Goal: Task Accomplishment & Management: Manage account settings

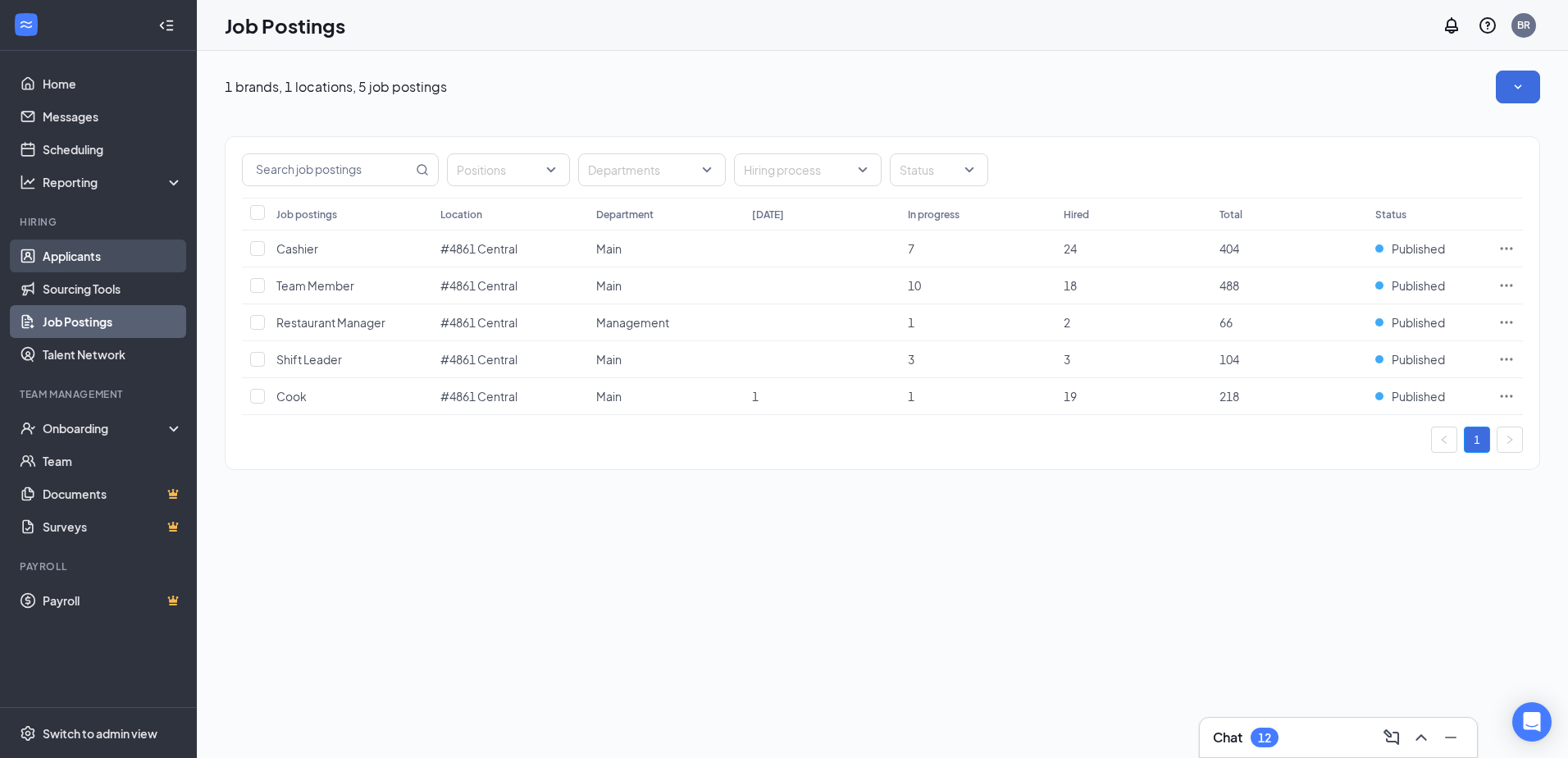
click at [67, 257] on link "Applicants" at bounding box center [113, 255] width 140 height 32
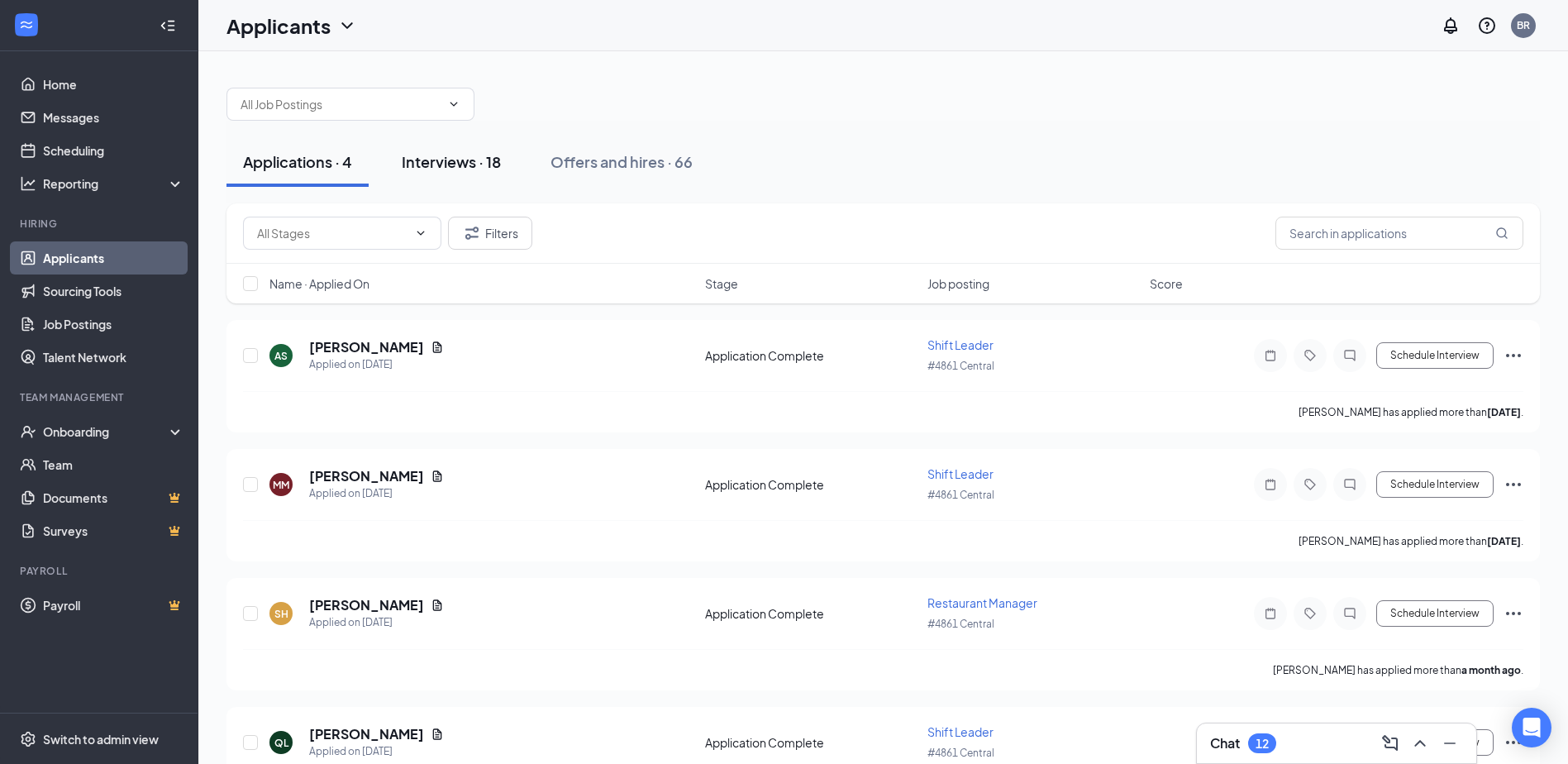
click at [444, 157] on div "Interviews · 18" at bounding box center [451, 161] width 99 height 20
